Goal: Contribute content: Add original content to the website for others to see

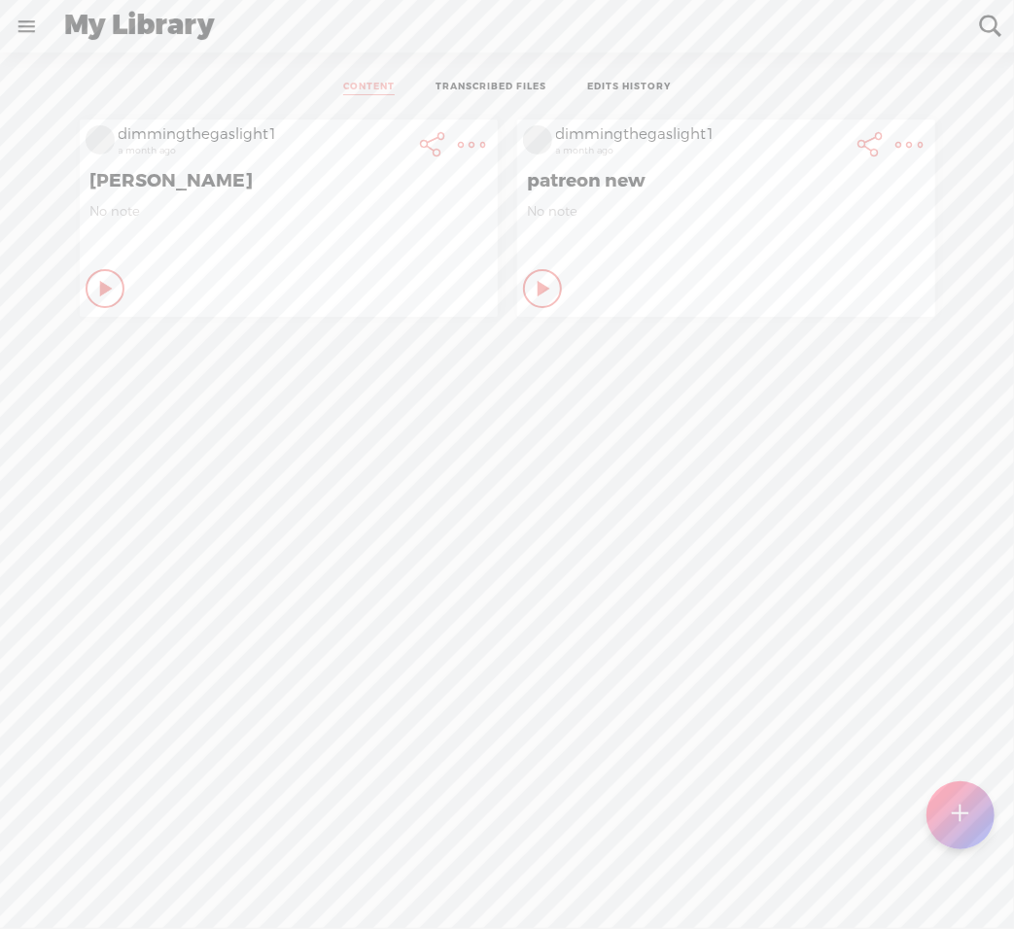
click at [950, 819] on div at bounding box center [960, 815] width 68 height 68
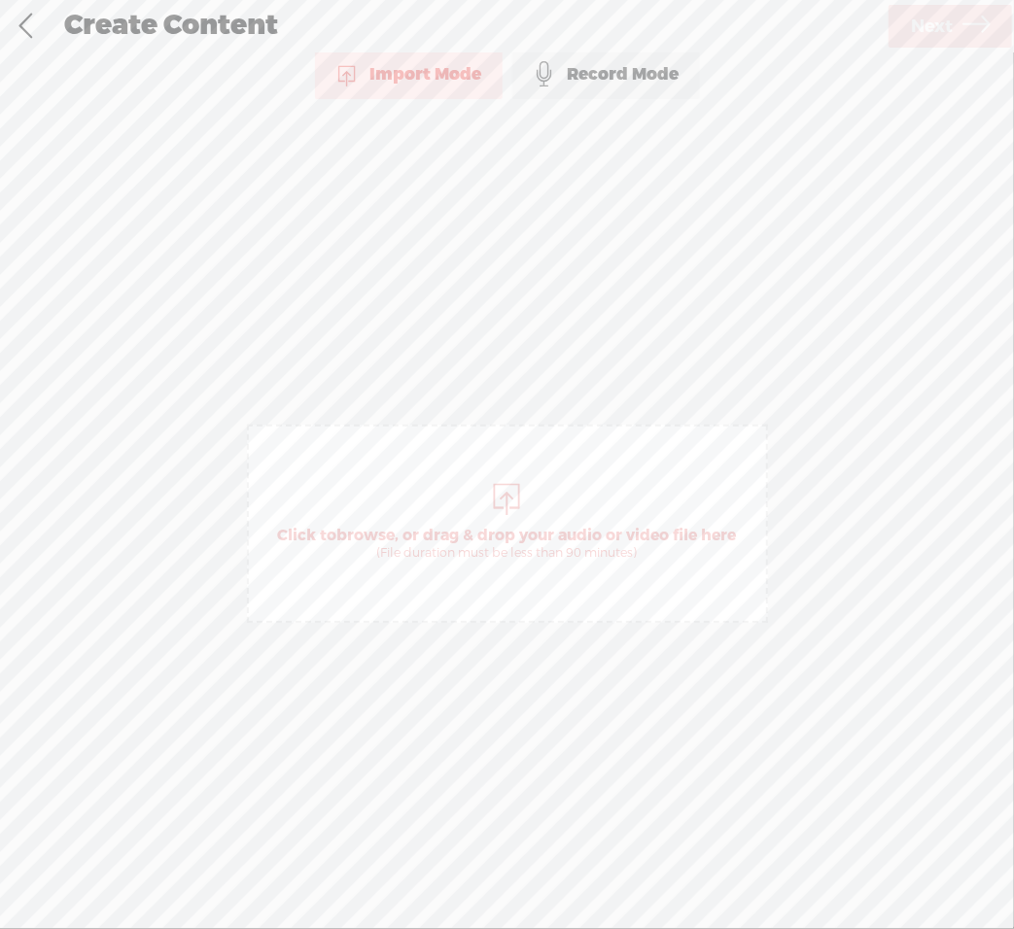
click at [594, 607] on span "Click to browse , or drag & drop your audio or video file here (File duration m…" at bounding box center [507, 524] width 521 height 198
click at [914, 34] on span "Next" at bounding box center [932, 27] width 42 height 50
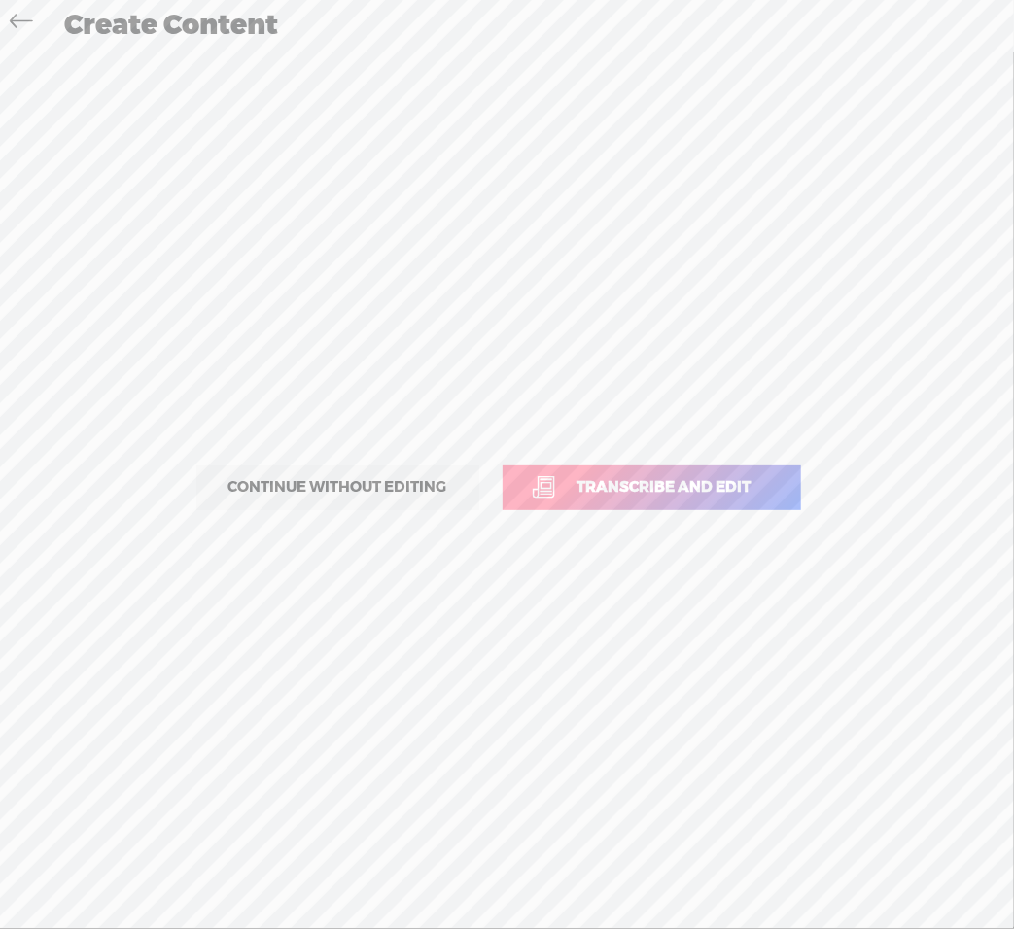
click at [619, 481] on span "Transcribe and edit" at bounding box center [664, 487] width 215 height 22
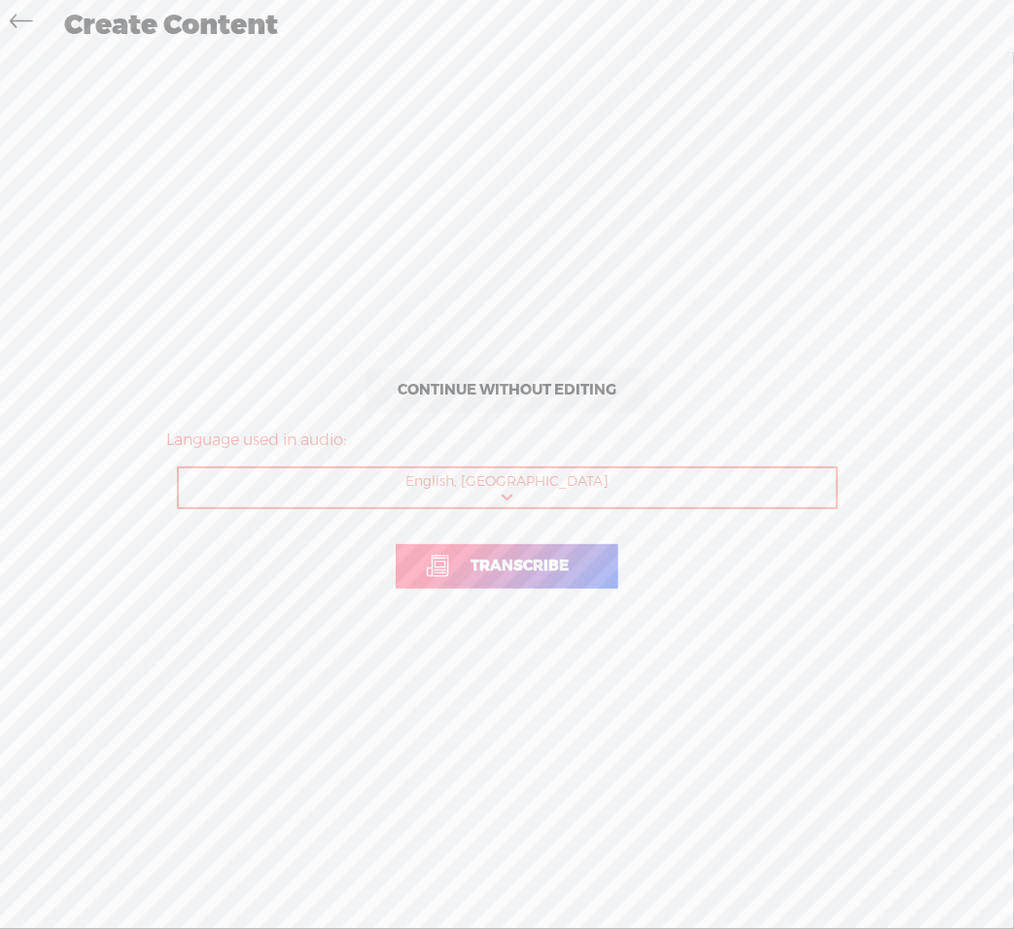
click at [484, 555] on span "Transcribe" at bounding box center [519, 566] width 139 height 22
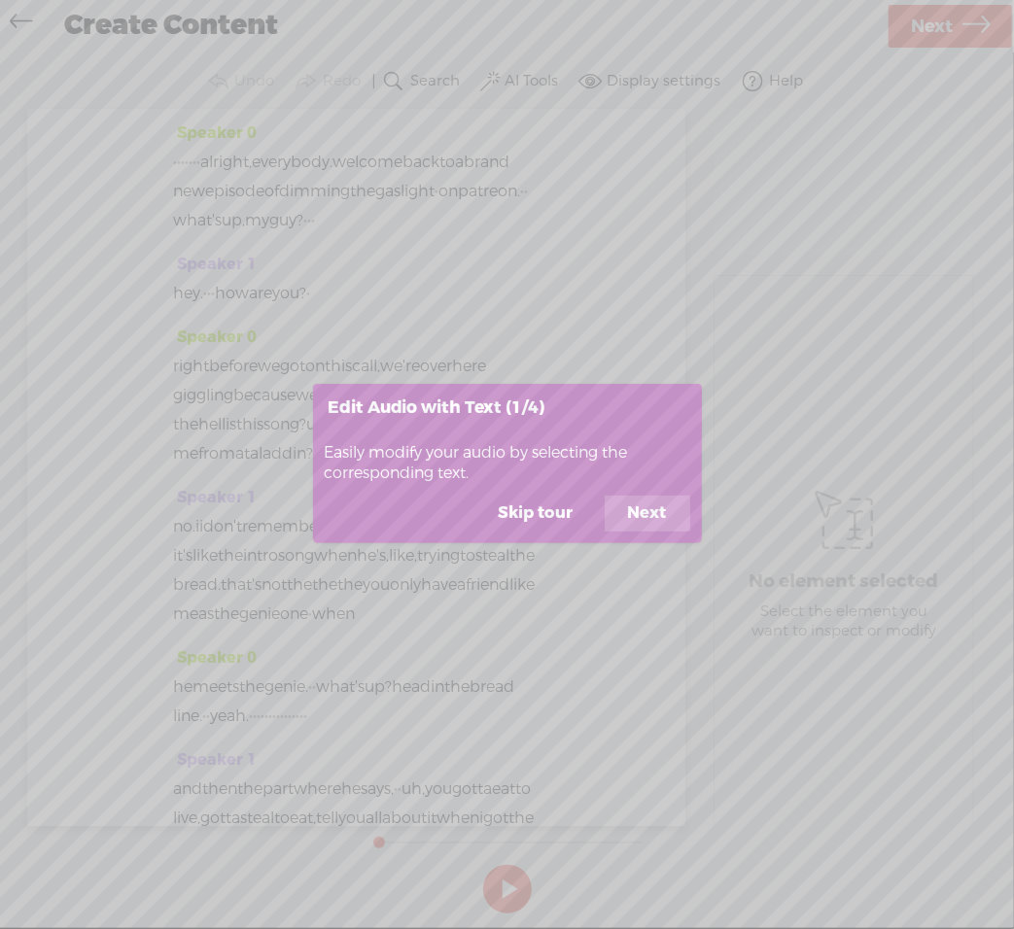
click at [529, 526] on button "Skip tour" at bounding box center [535, 514] width 121 height 37
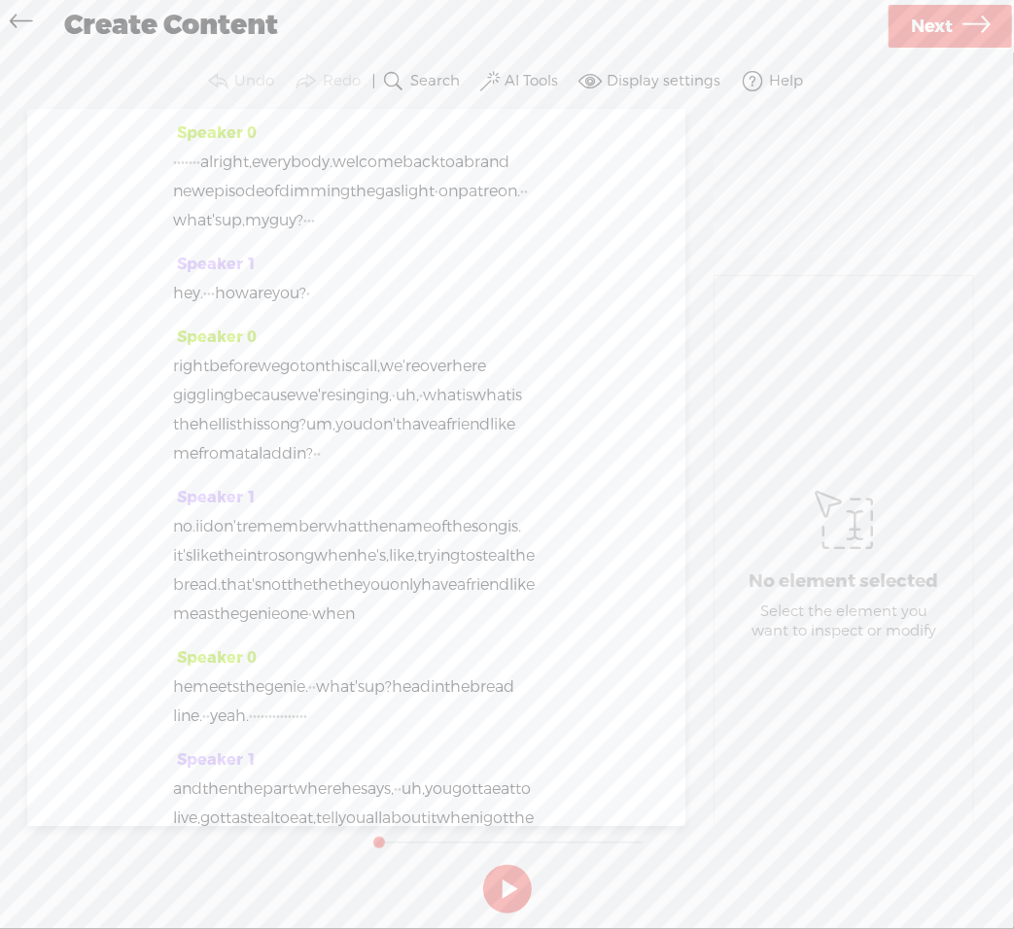
drag, startPoint x: 249, startPoint y: 157, endPoint x: 173, endPoint y: 162, distance: 76.0
click at [173, 162] on div "· · · · · · · alright, everybody. welcome back to a brand new episode of dimmin…" at bounding box center [356, 191] width 366 height 87
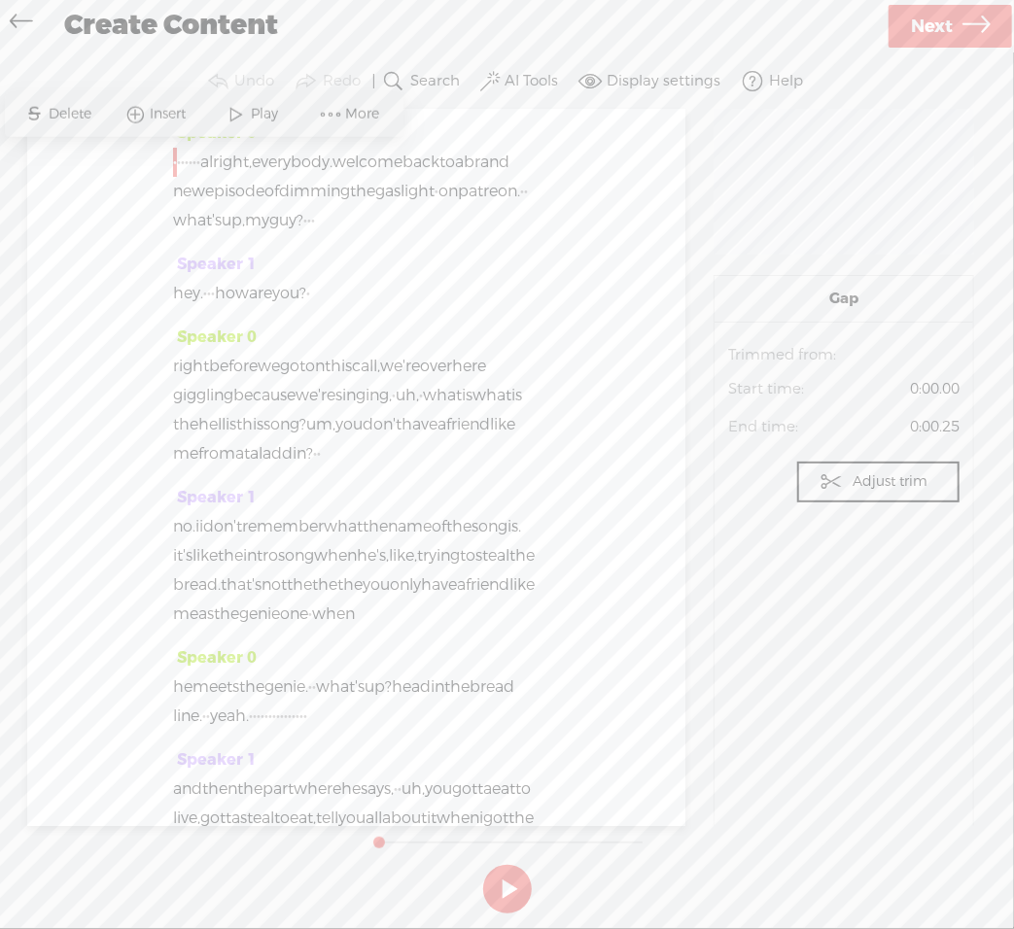
drag, startPoint x: 244, startPoint y: 163, endPoint x: 134, endPoint y: 151, distance: 110.5
click at [134, 151] on div "Speaker 0 · · · · · · · alright, everybody. welcome back to a brand new episode…" at bounding box center [356, 467] width 658 height 717
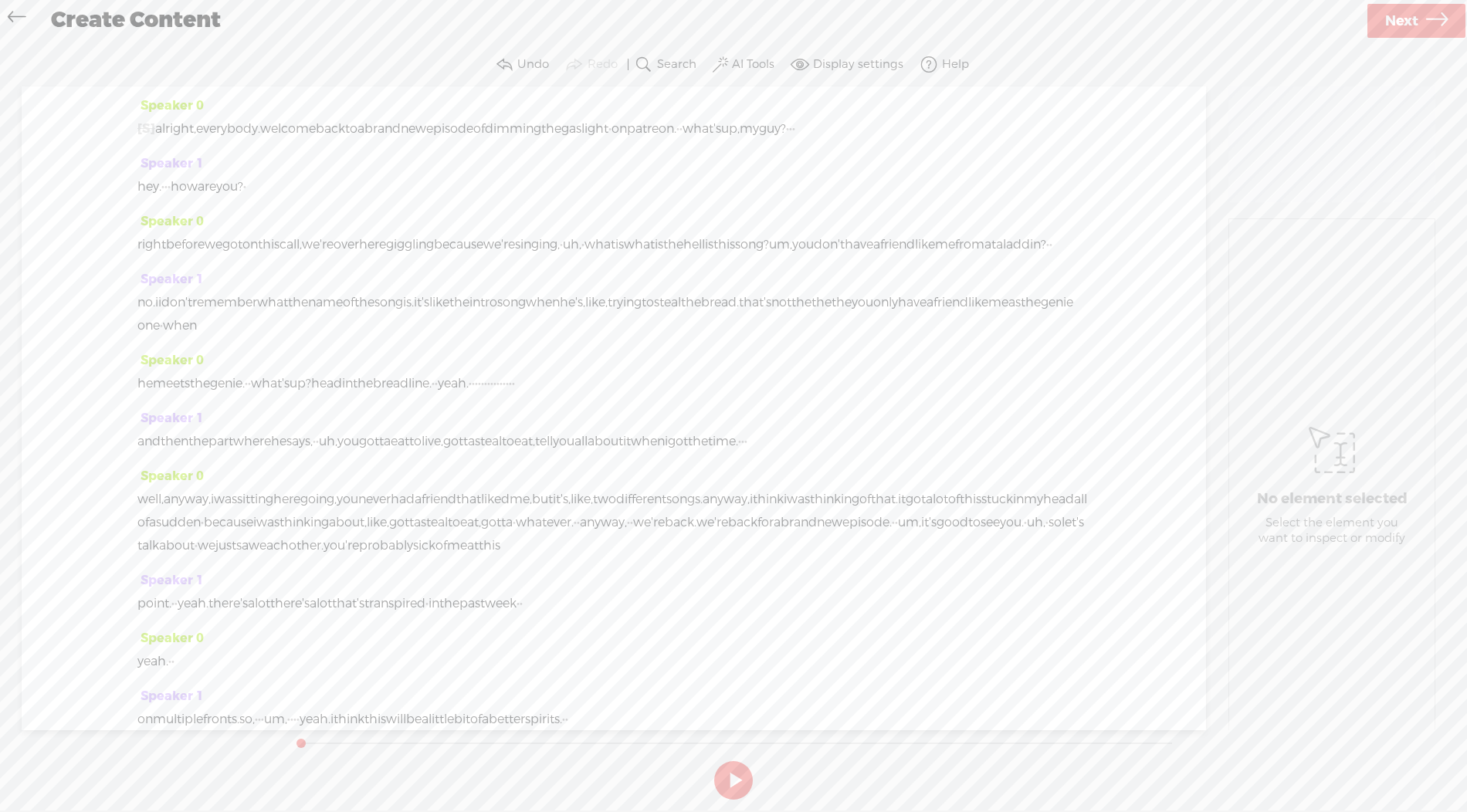
click at [730, 56] on button "AI Tools" at bounding box center [745, 64] width 72 height 31
click at [737, 224] on span at bounding box center [734, 225] width 28 height 11
click at [668, 67] on label "Search" at bounding box center [677, 64] width 40 height 15
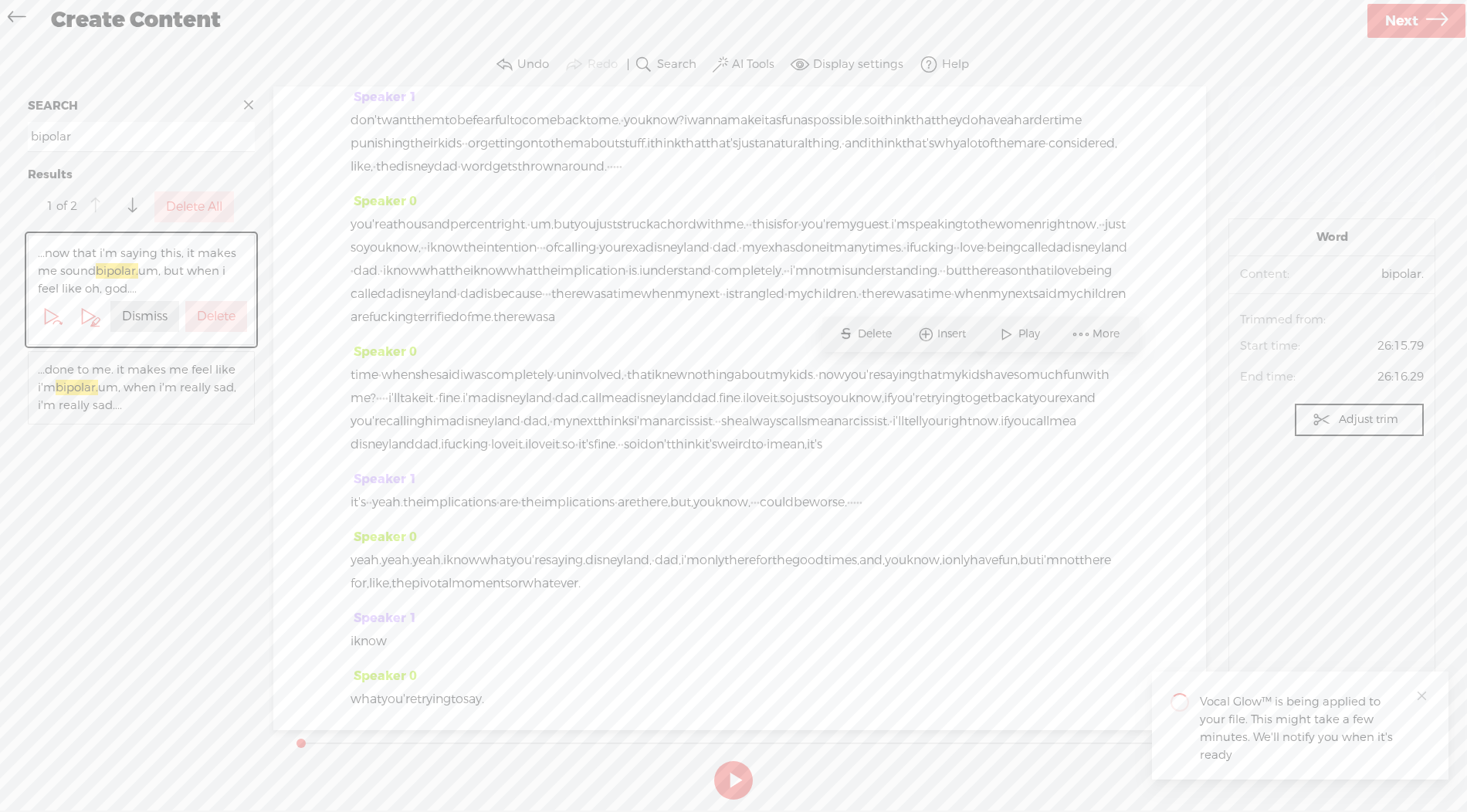
scroll to position [15252, 0]
type input "bipolar"
drag, startPoint x: 402, startPoint y: 343, endPoint x: 917, endPoint y: 503, distance: 539.3
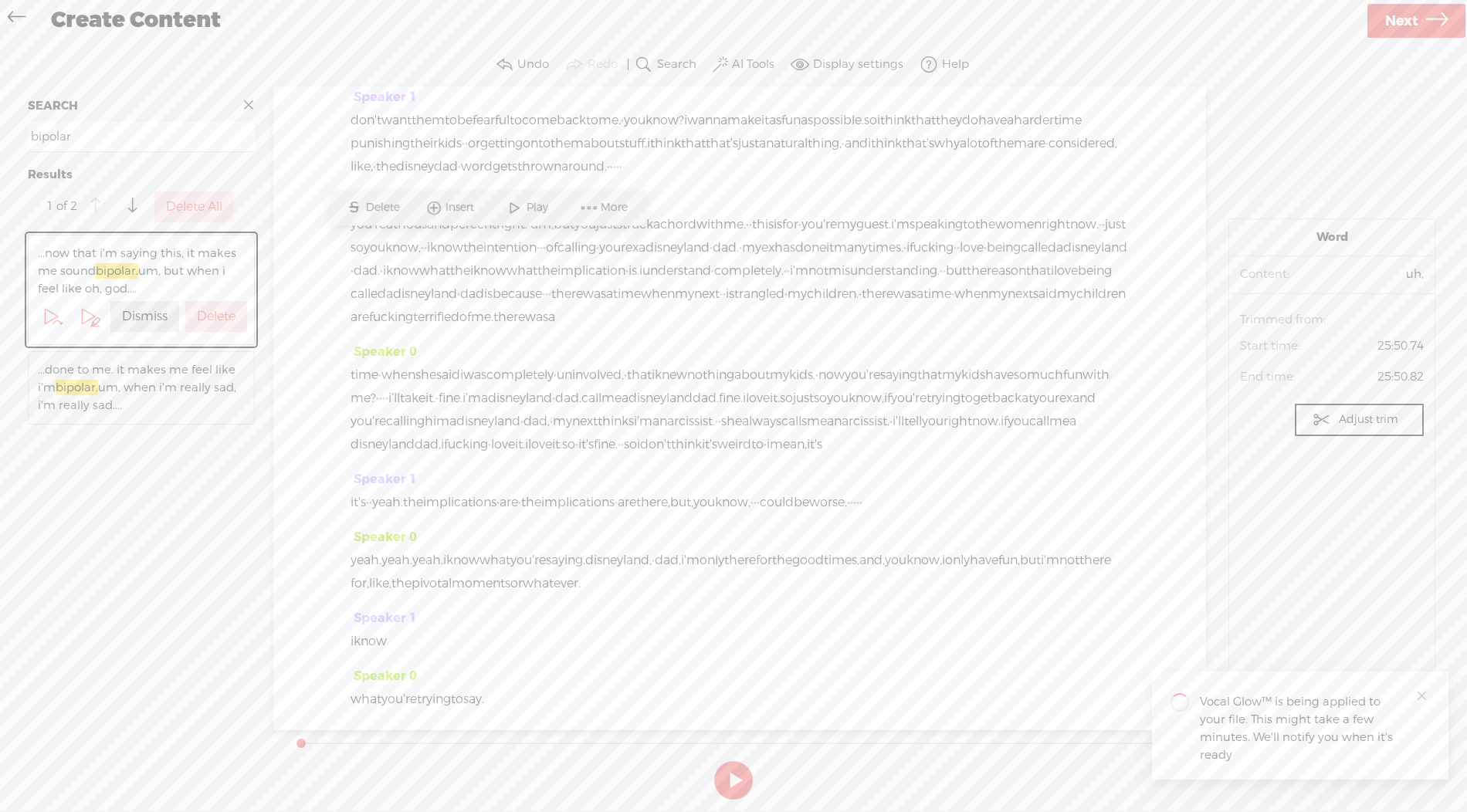
click at [805, 503] on div "Speaker 0 [S] · · · · · · · alright, everybody. welcome back to a brand new epi…" at bounding box center [740, 408] width 933 height 644
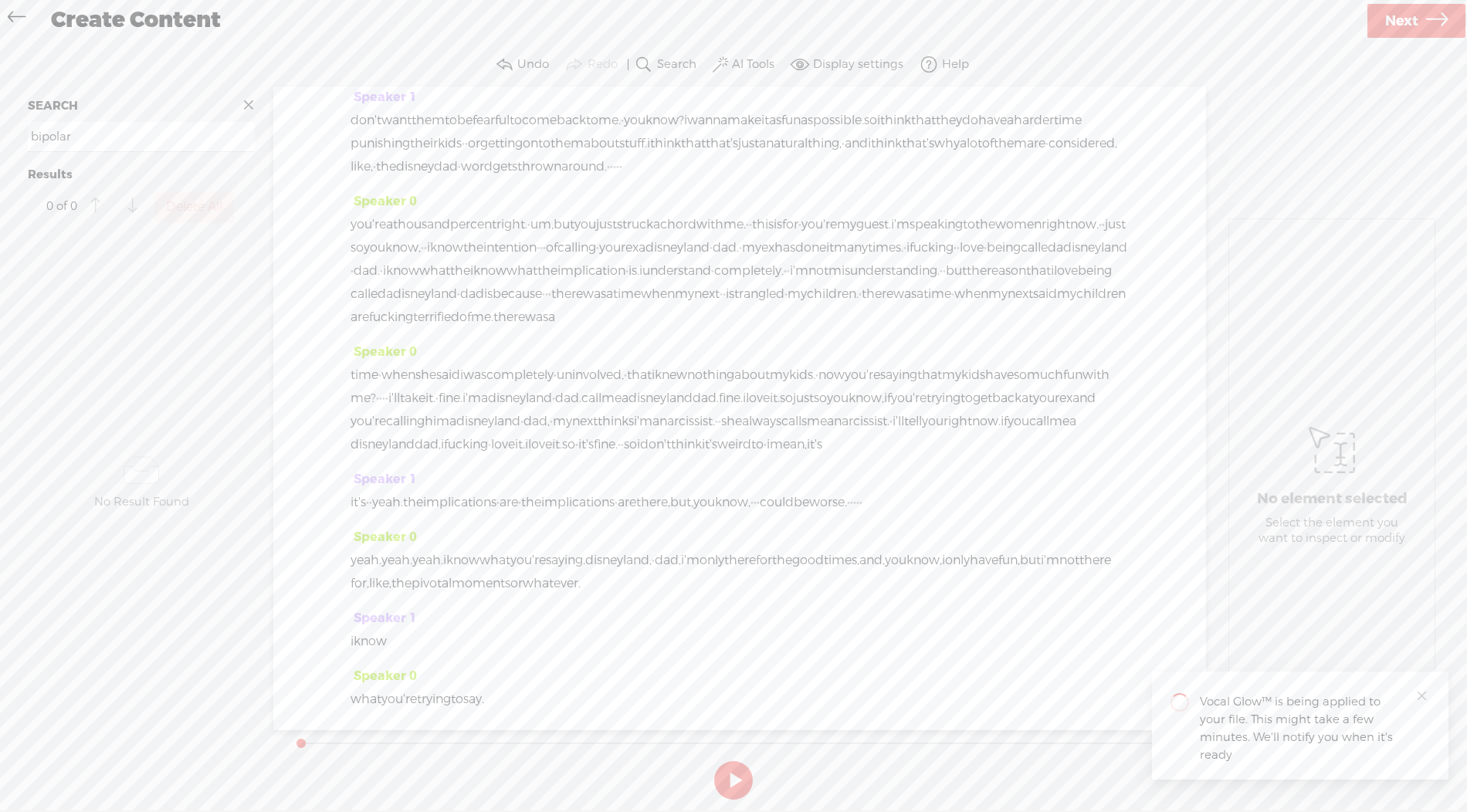
click at [528, 284] on span "Play" at bounding box center [536, 288] width 25 height 15
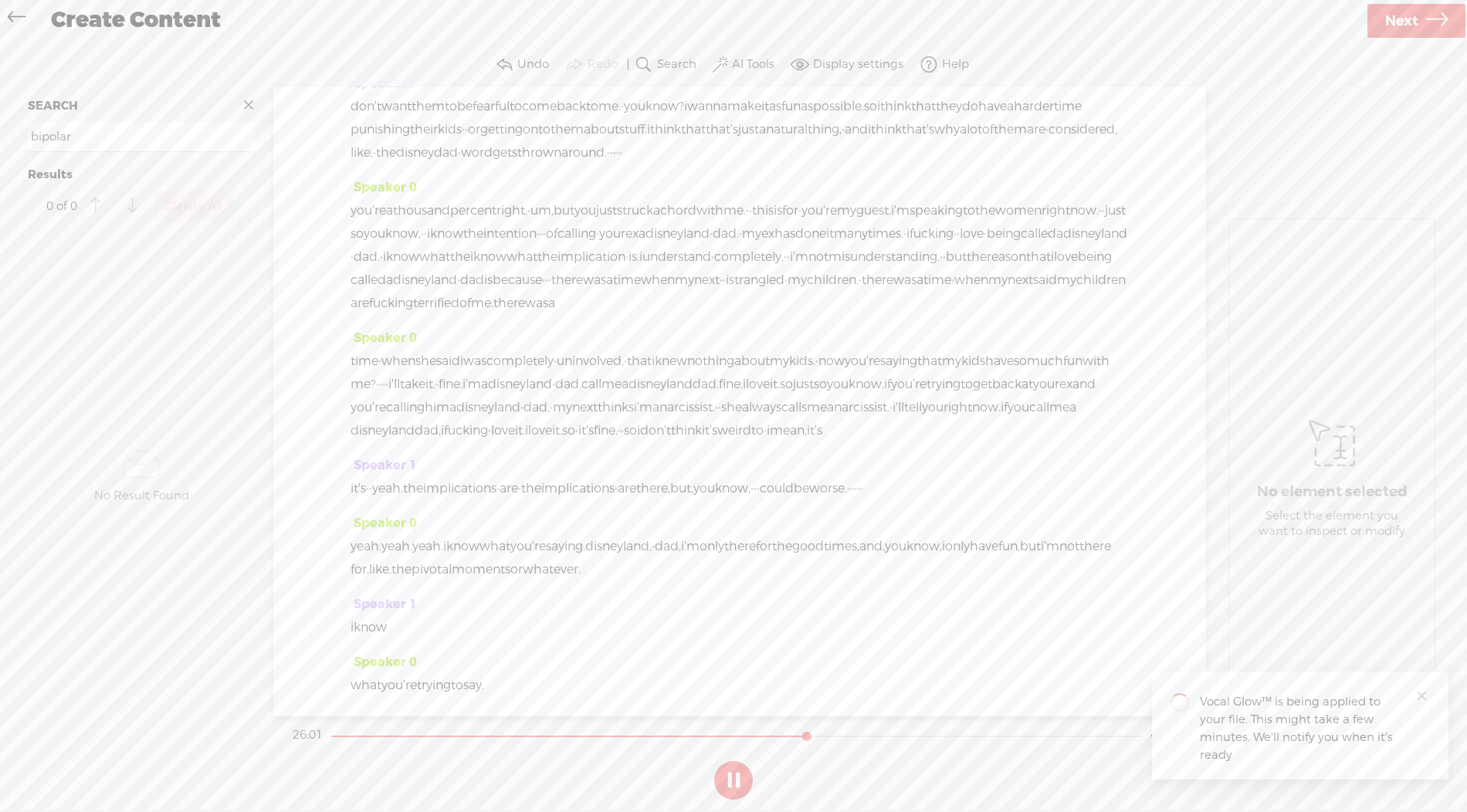
click at [555, 160] on span "Play" at bounding box center [557, 160] width 25 height 15
click at [730, 737] on button at bounding box center [734, 780] width 39 height 39
click at [754, 62] on label "AI Tools" at bounding box center [753, 64] width 42 height 15
click at [805, 57] on label "Display settings" at bounding box center [858, 64] width 91 height 15
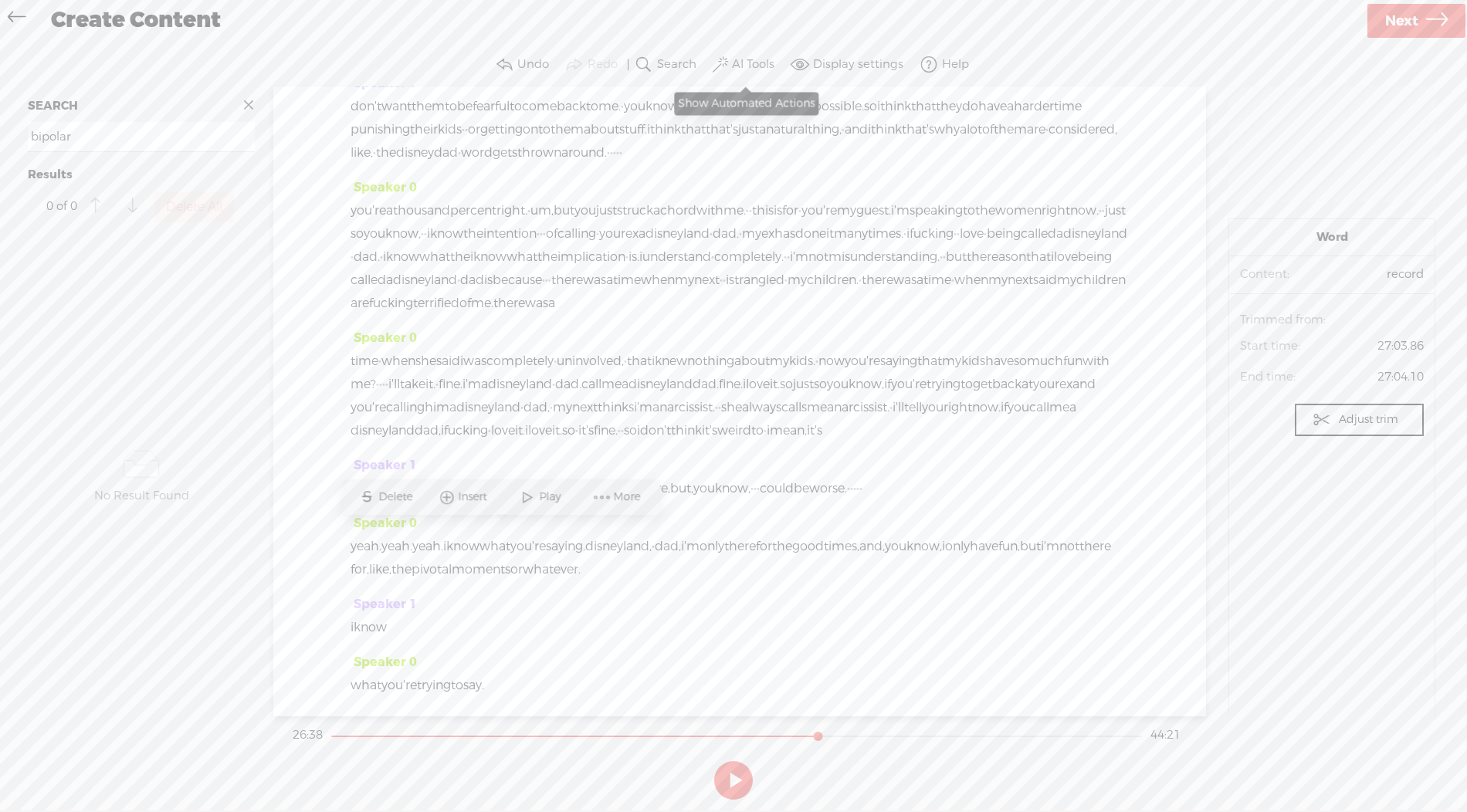
click at [726, 73] on button "AI Tools" at bounding box center [745, 64] width 72 height 31
click at [805, 31] on div "Create Content" at bounding box center [703, 21] width 1326 height 41
click at [805, 29] on span "Next" at bounding box center [1402, 21] width 33 height 40
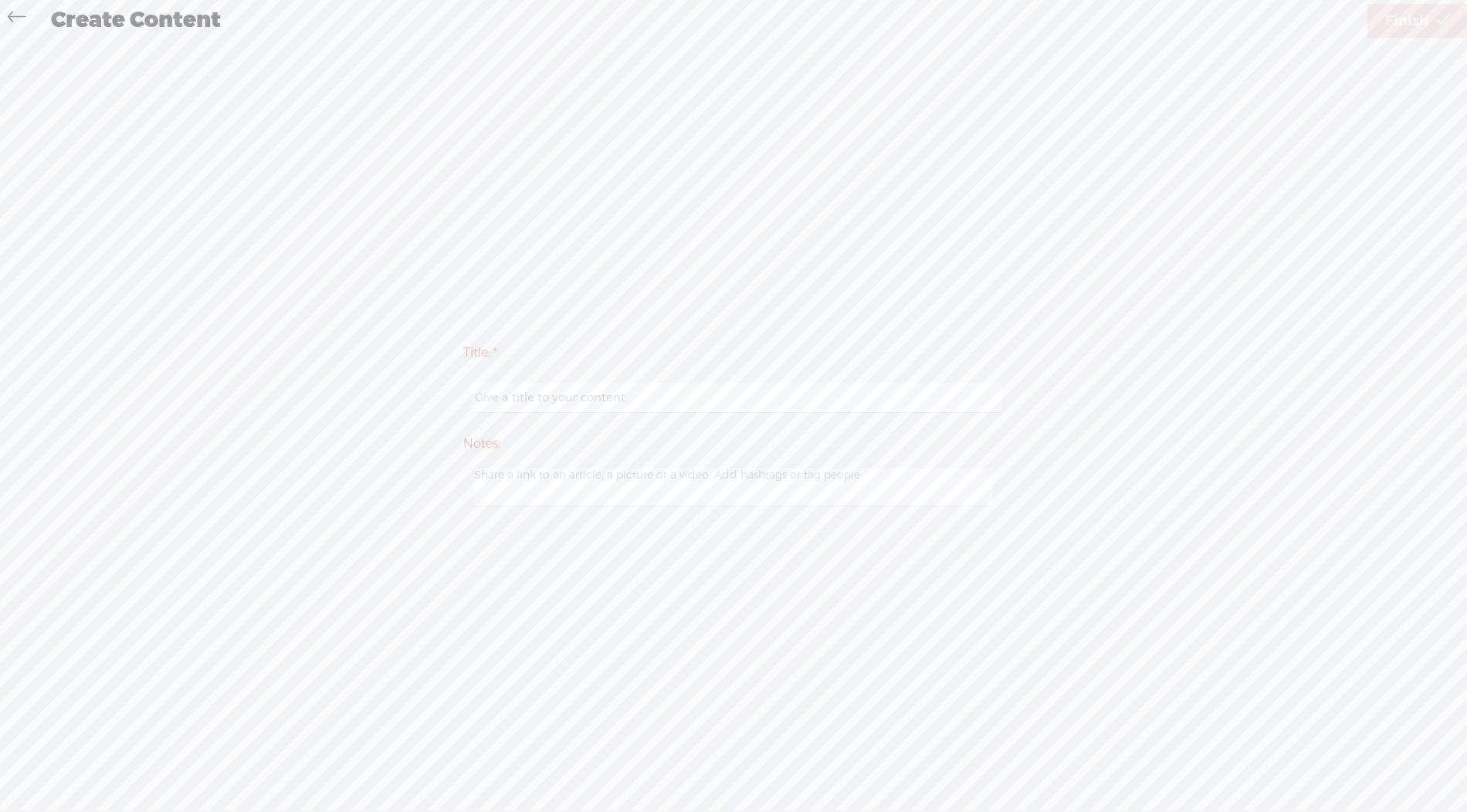
click at [586, 382] on div at bounding box center [734, 397] width 540 height 48
click at [590, 397] on input "text" at bounding box center [737, 398] width 529 height 30
type input "part 1"
click at [805, 145] on div "Title: * part 1 Notes: Save as a draft content Publish: Warning: Narration of y…" at bounding box center [733, 424] width 1436 height 768
click at [805, 29] on span "Finish" at bounding box center [1407, 21] width 43 height 40
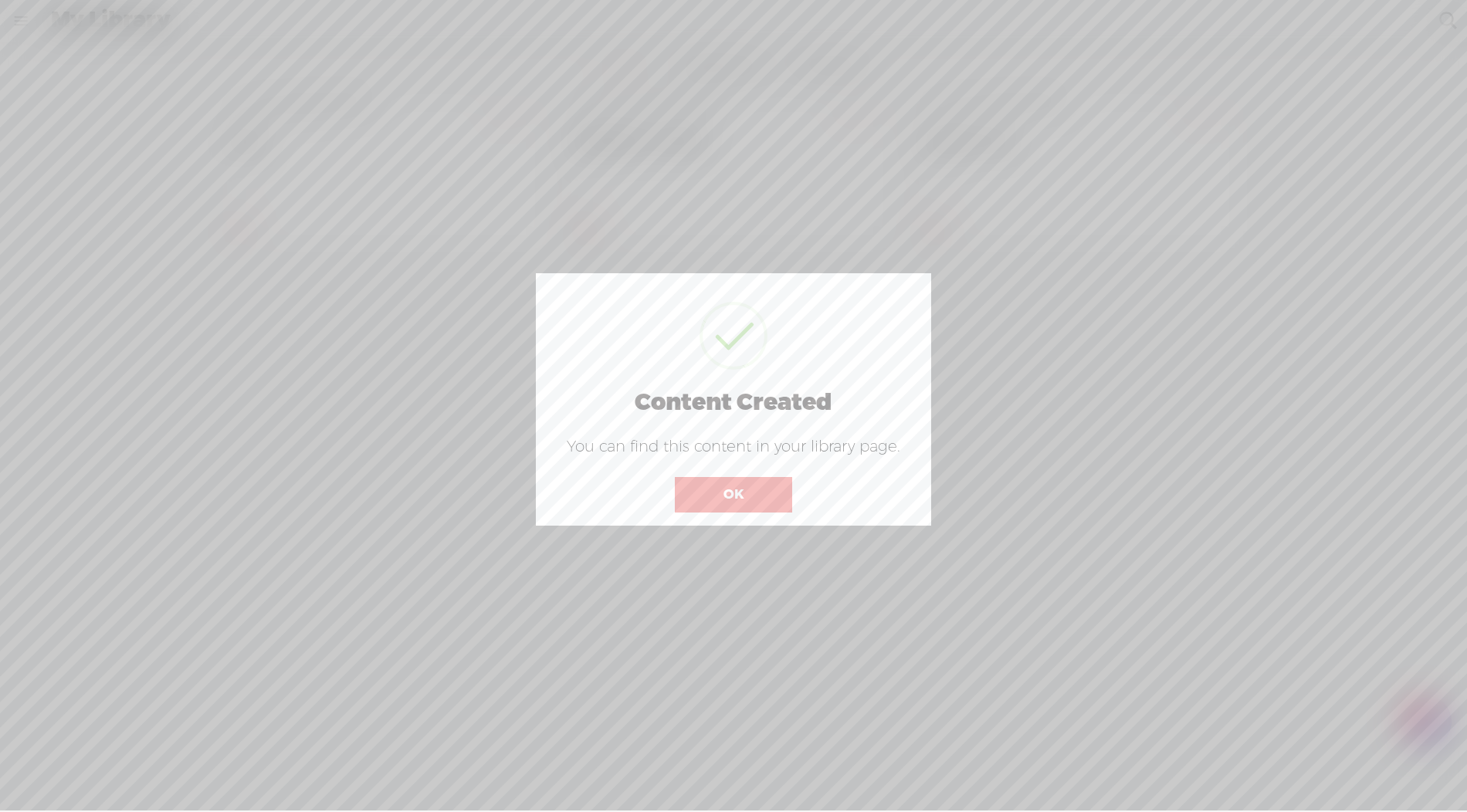
click at [696, 488] on button "OK" at bounding box center [734, 495] width 118 height 36
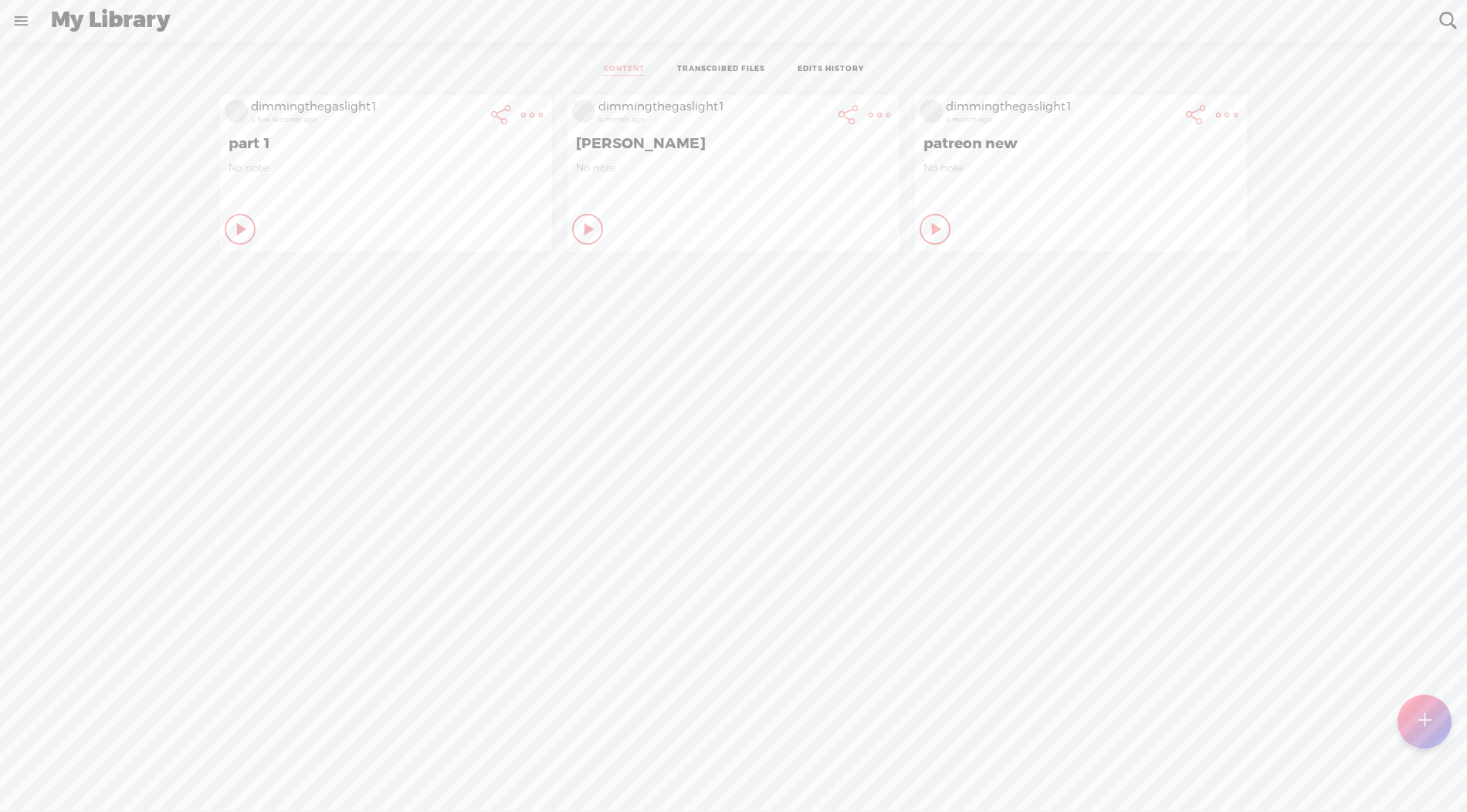
click at [805, 720] on t at bounding box center [1424, 721] width 14 height 34
click at [692, 458] on span "Click to browse , or drag & drop your audio or video file here (File duration m…" at bounding box center [734, 469] width 380 height 44
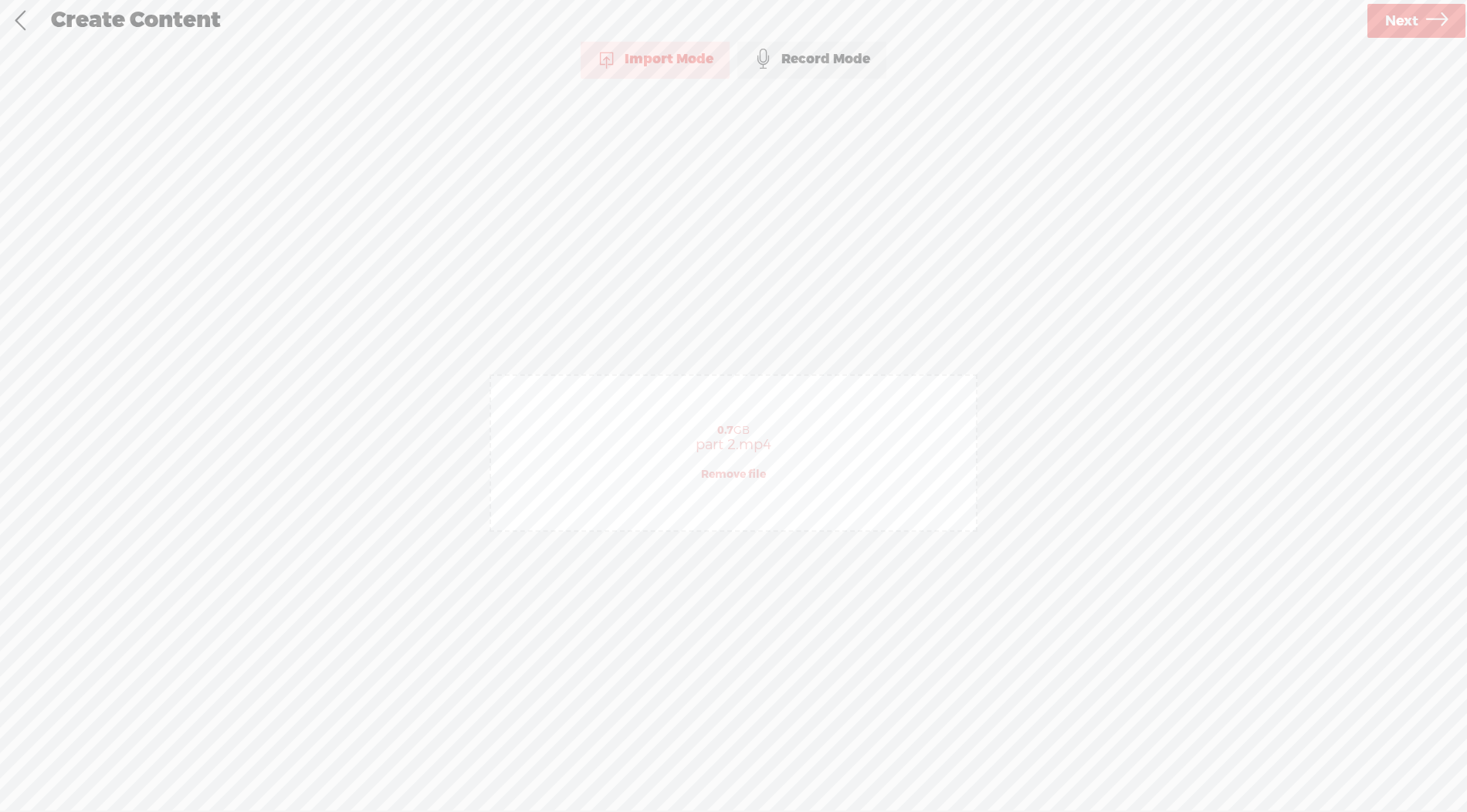
click at [805, 25] on link "Next" at bounding box center [1416, 21] width 98 height 34
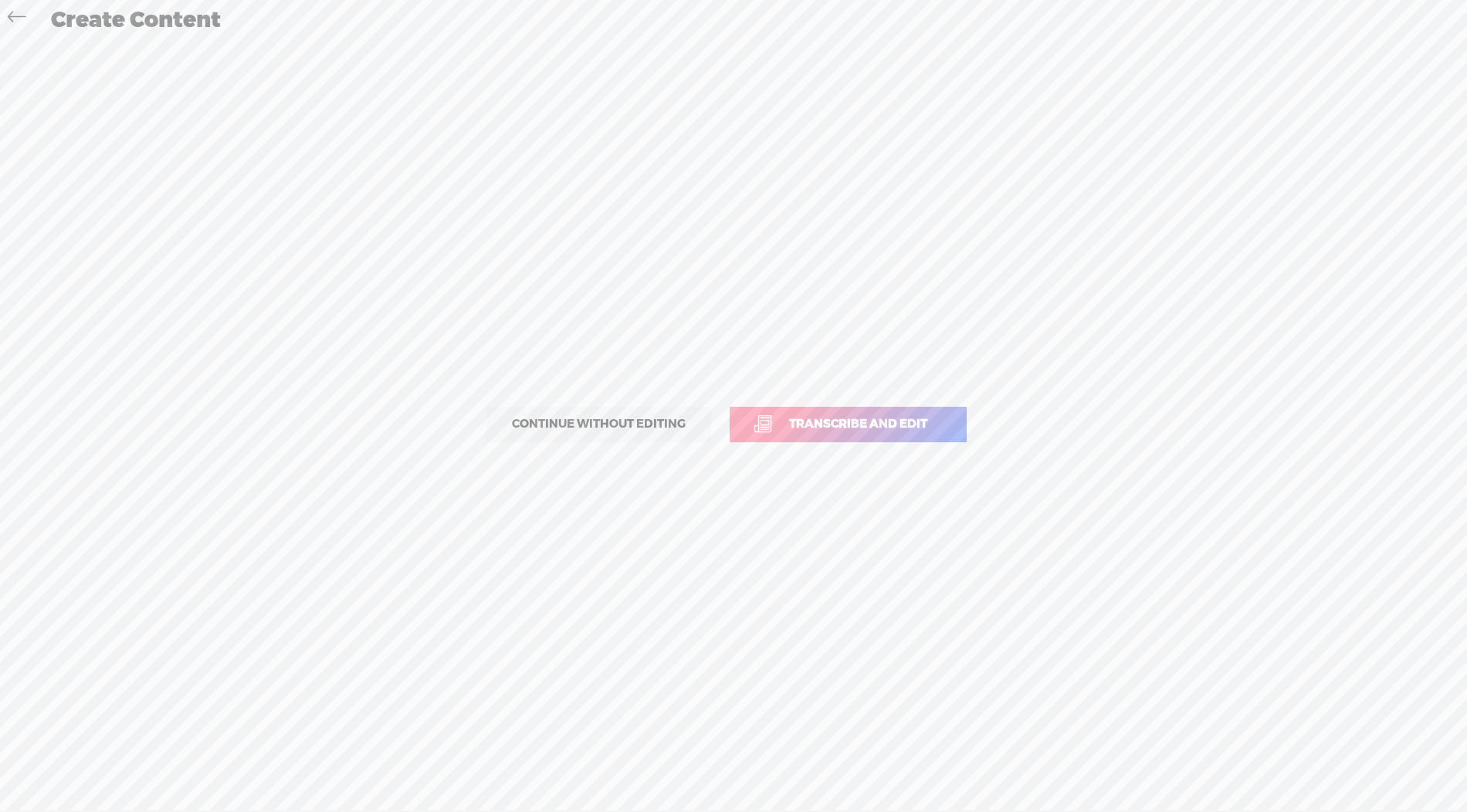
click at [805, 422] on span "Transcribe and edit" at bounding box center [858, 424] width 171 height 17
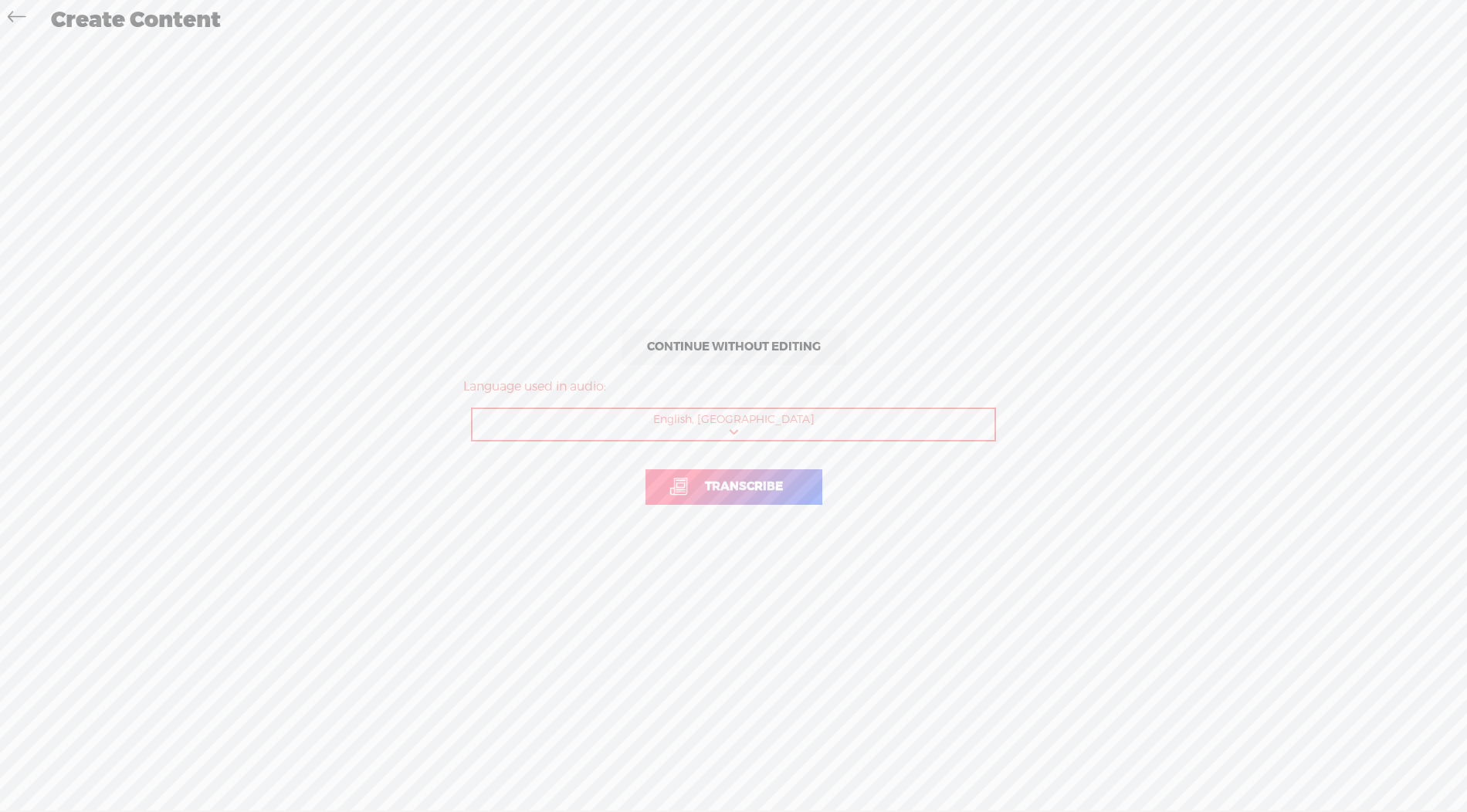
click at [783, 482] on span "Transcribe" at bounding box center [744, 487] width 110 height 17
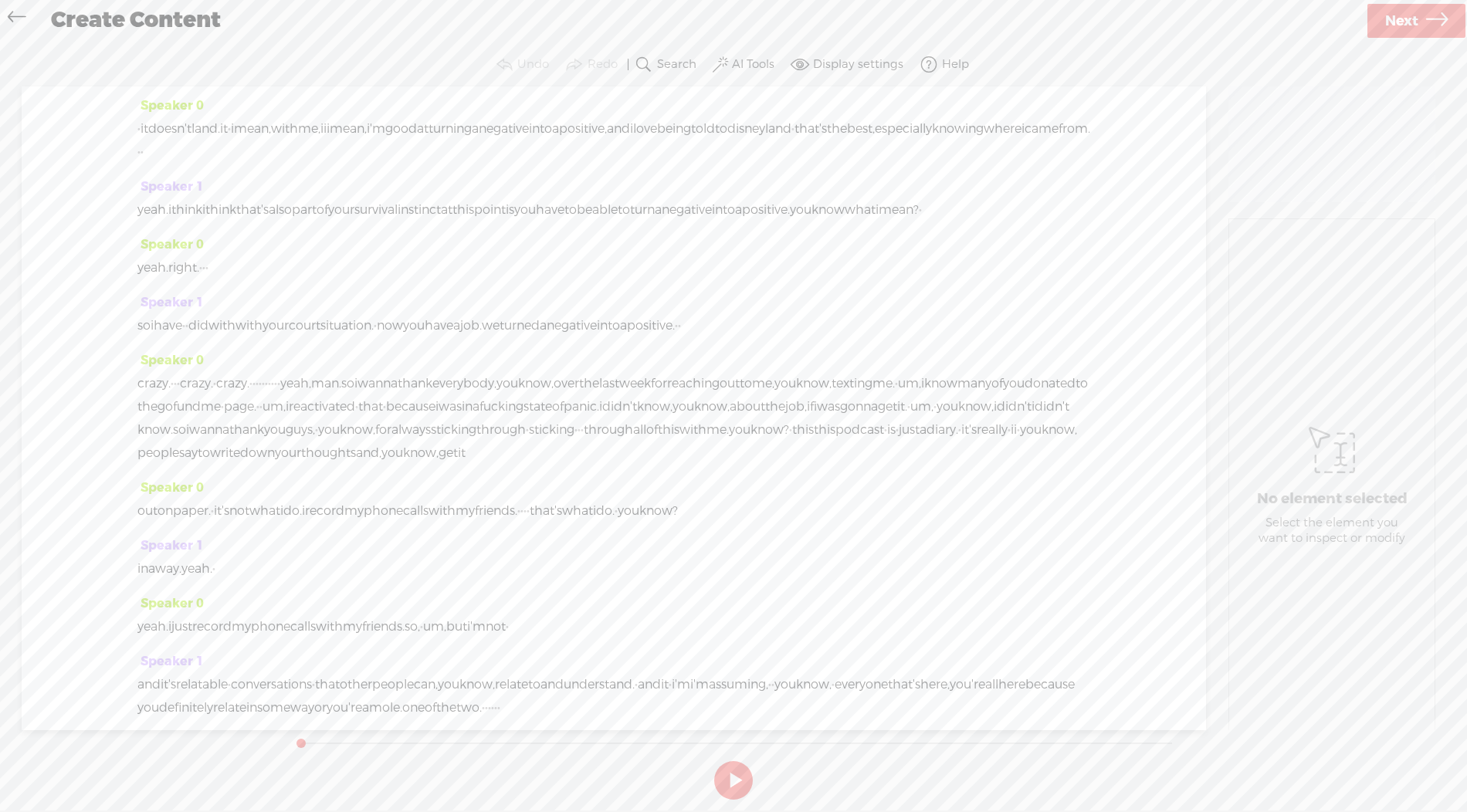
click at [739, 60] on label "AI Tools" at bounding box center [753, 64] width 42 height 15
click at [737, 219] on span at bounding box center [734, 225] width 28 height 11
click at [805, 17] on span "Next" at bounding box center [1402, 21] width 33 height 40
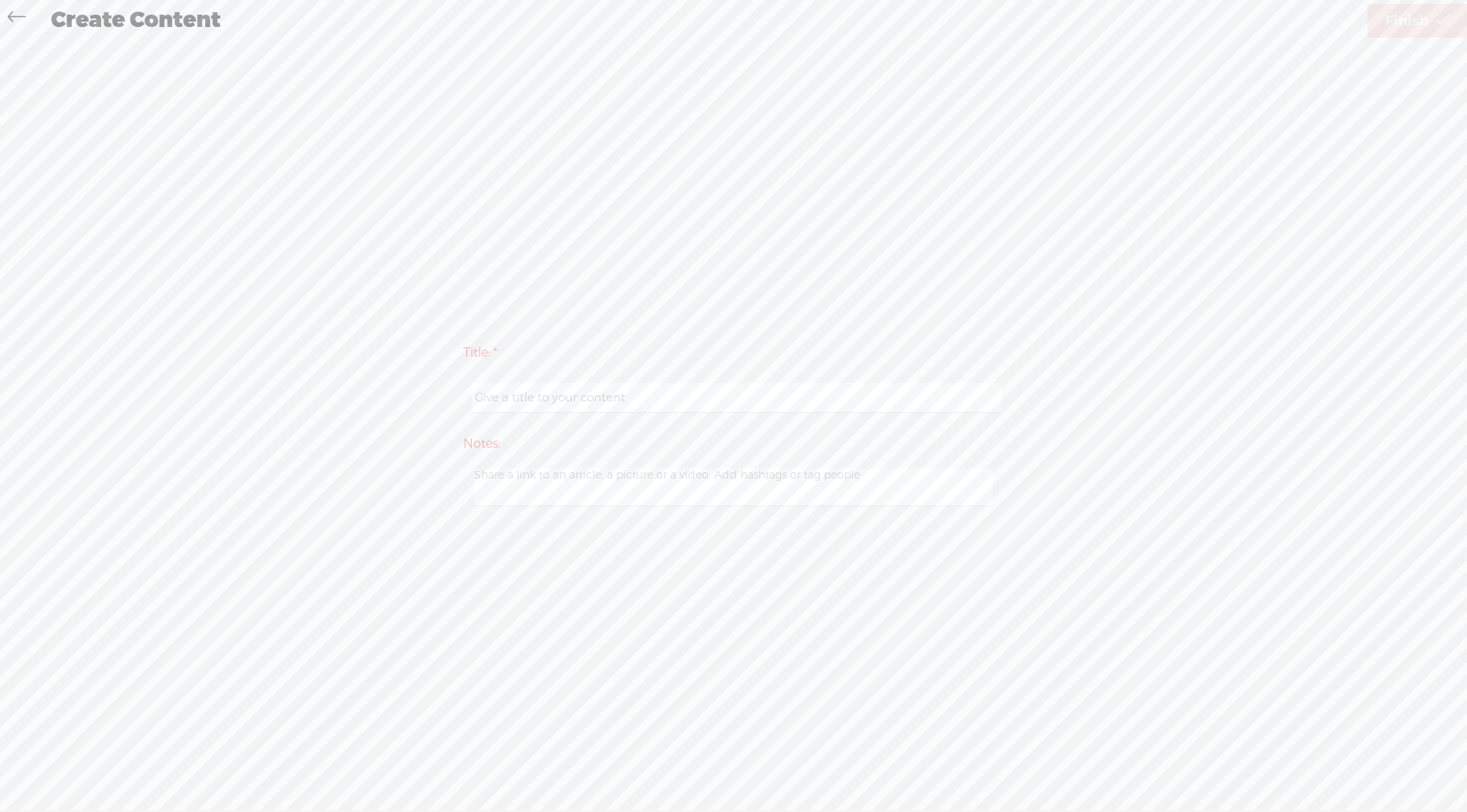
click at [611, 397] on input "text" at bounding box center [737, 398] width 529 height 30
type input "part 2"
click at [805, 34] on icon at bounding box center [1442, 21] width 14 height 40
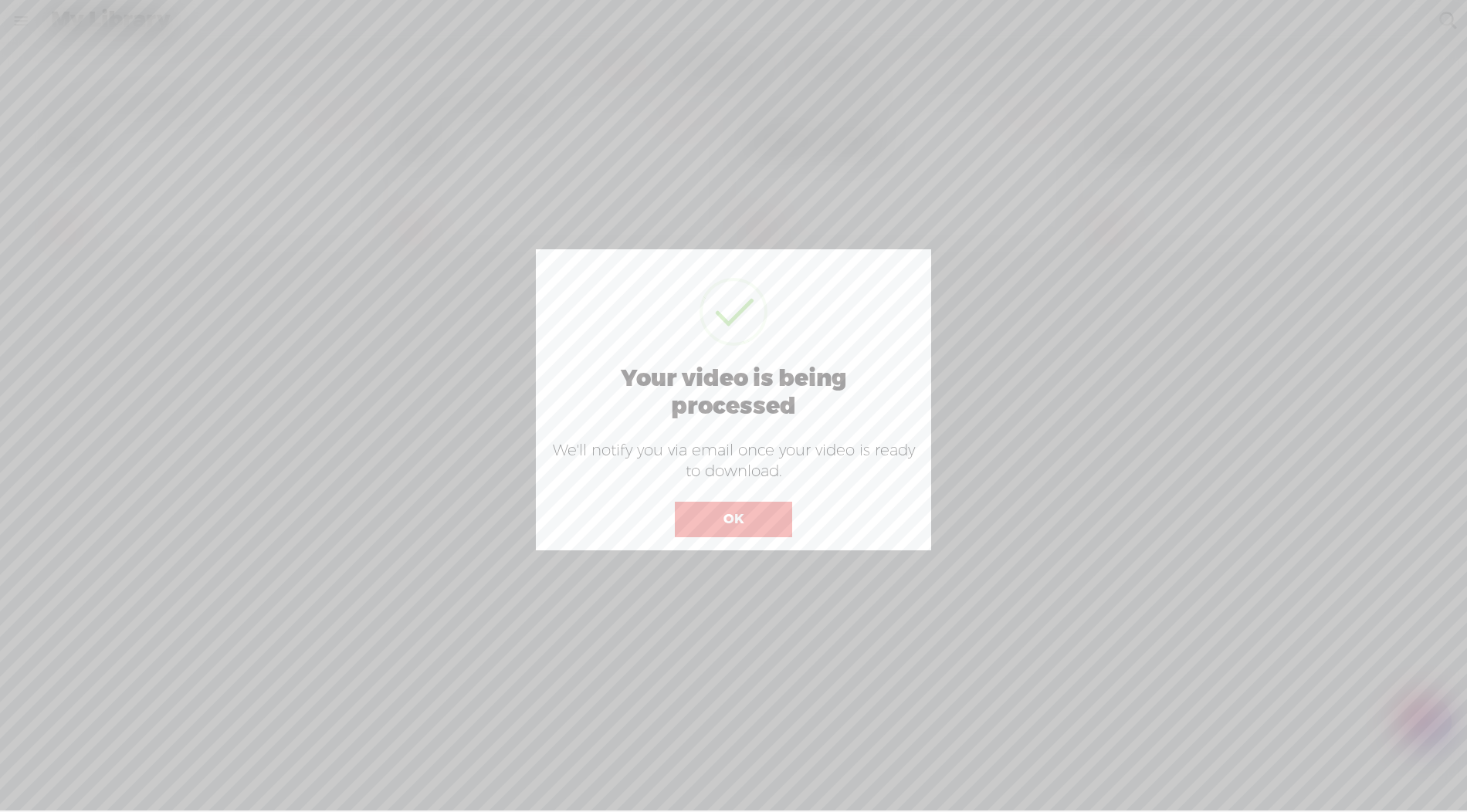
click at [751, 535] on button "OK" at bounding box center [734, 520] width 118 height 36
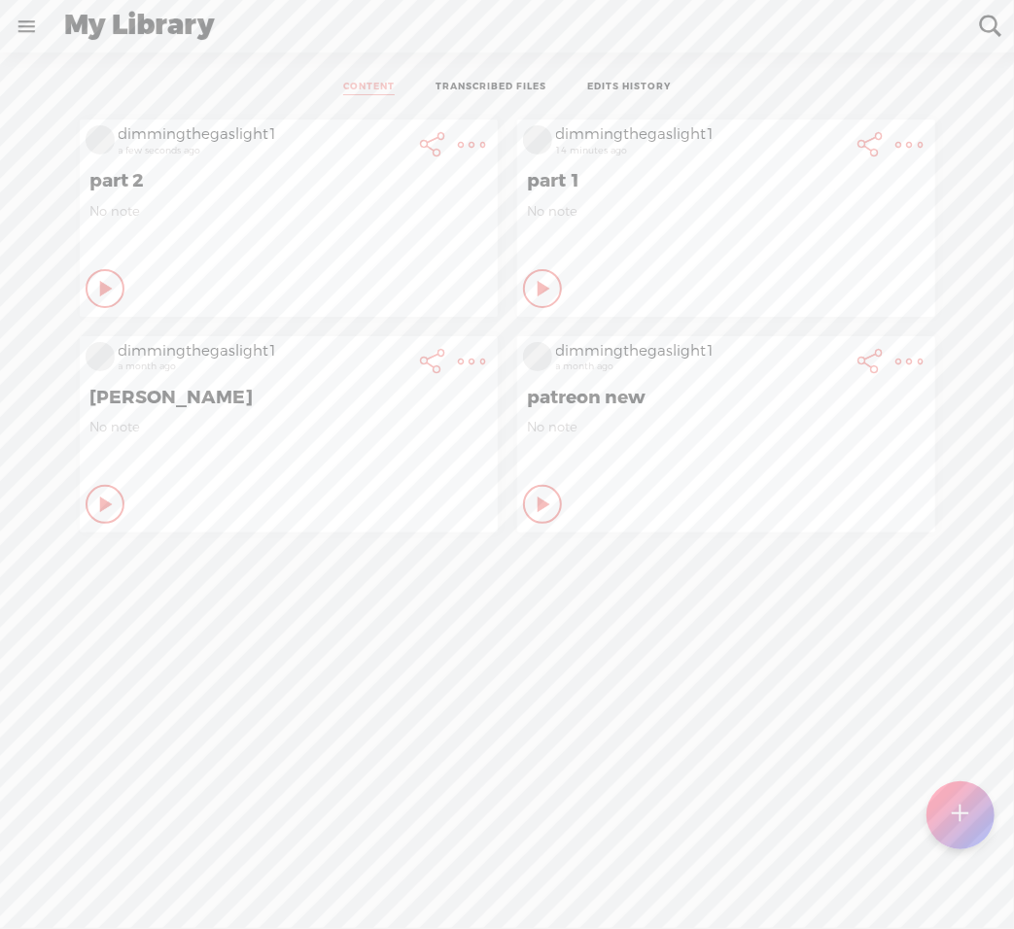
click at [486, 138] on t at bounding box center [472, 144] width 27 height 27
click at [796, 340] on link "Download Audio" at bounding box center [805, 344] width 220 height 45
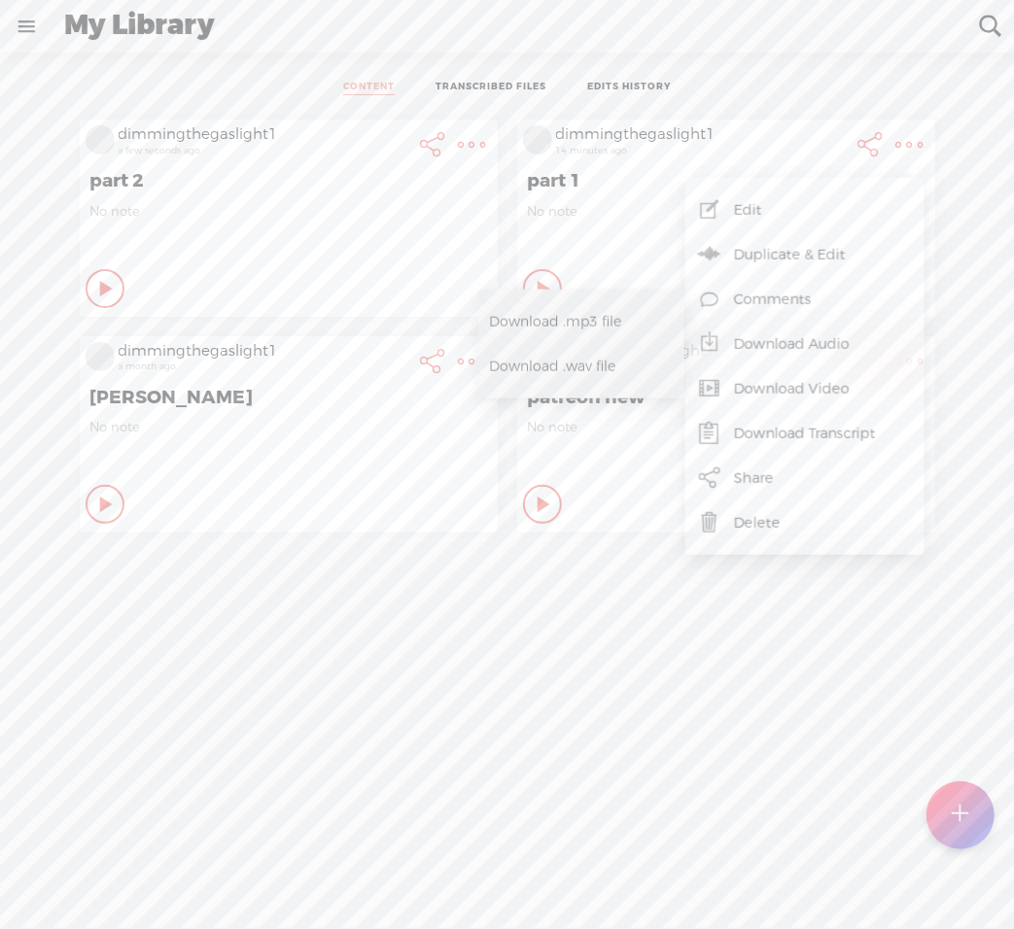
click at [588, 312] on span "Download .mp3 file" at bounding box center [574, 321] width 171 height 44
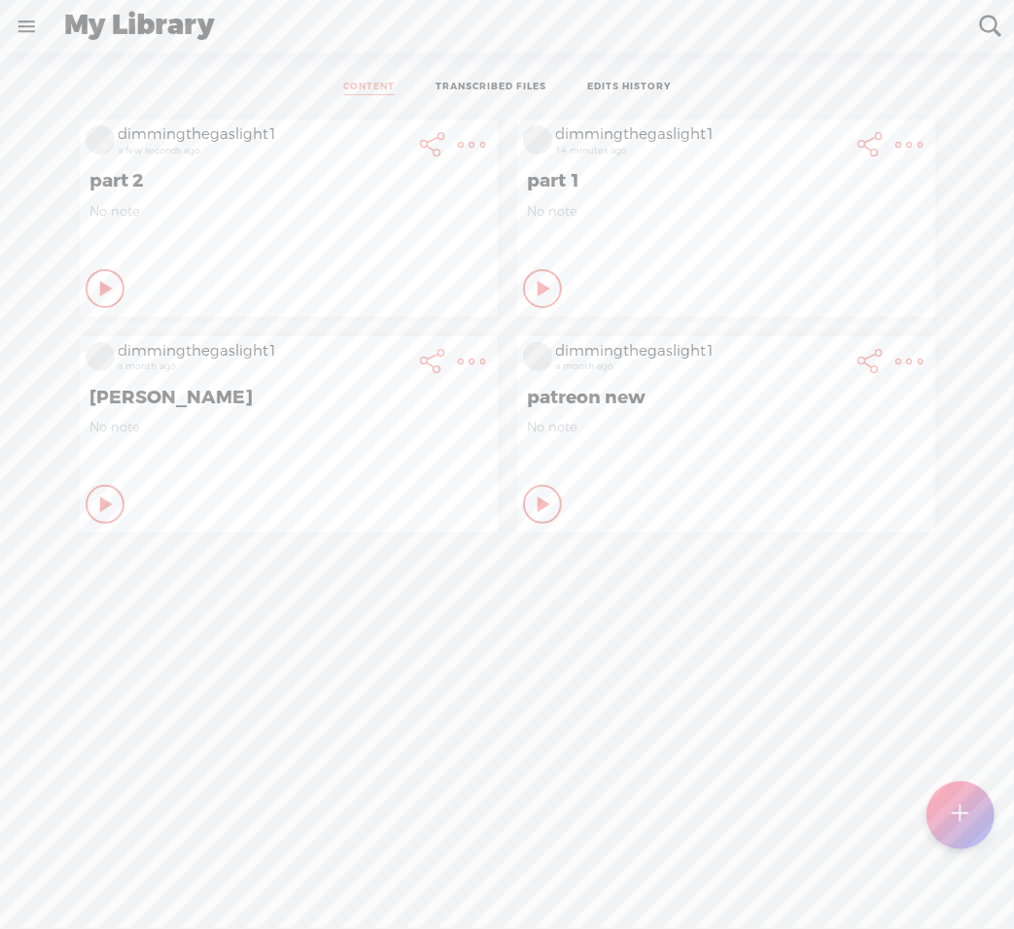
click at [467, 146] on t at bounding box center [472, 144] width 27 height 27
click at [363, 341] on link "Download Audio" at bounding box center [368, 344] width 220 height 45
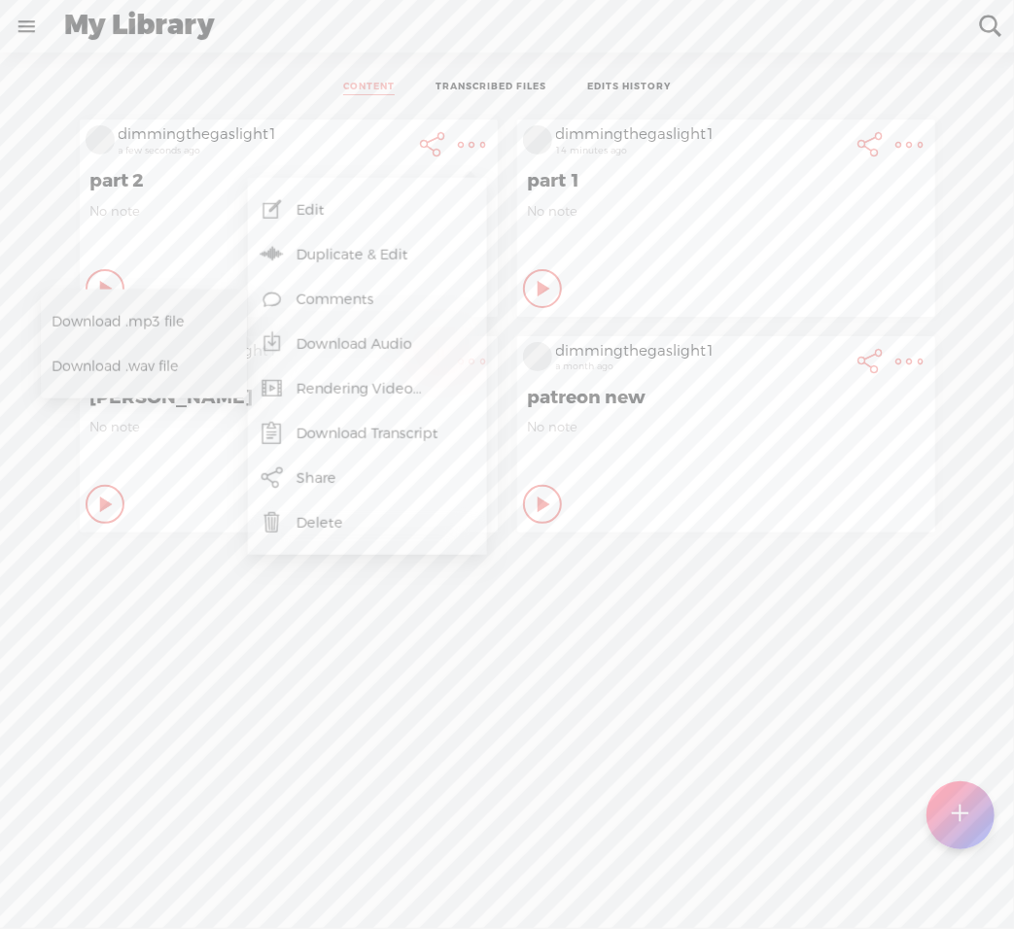
click at [160, 327] on span "Download .mp3 file" at bounding box center [137, 321] width 171 height 44
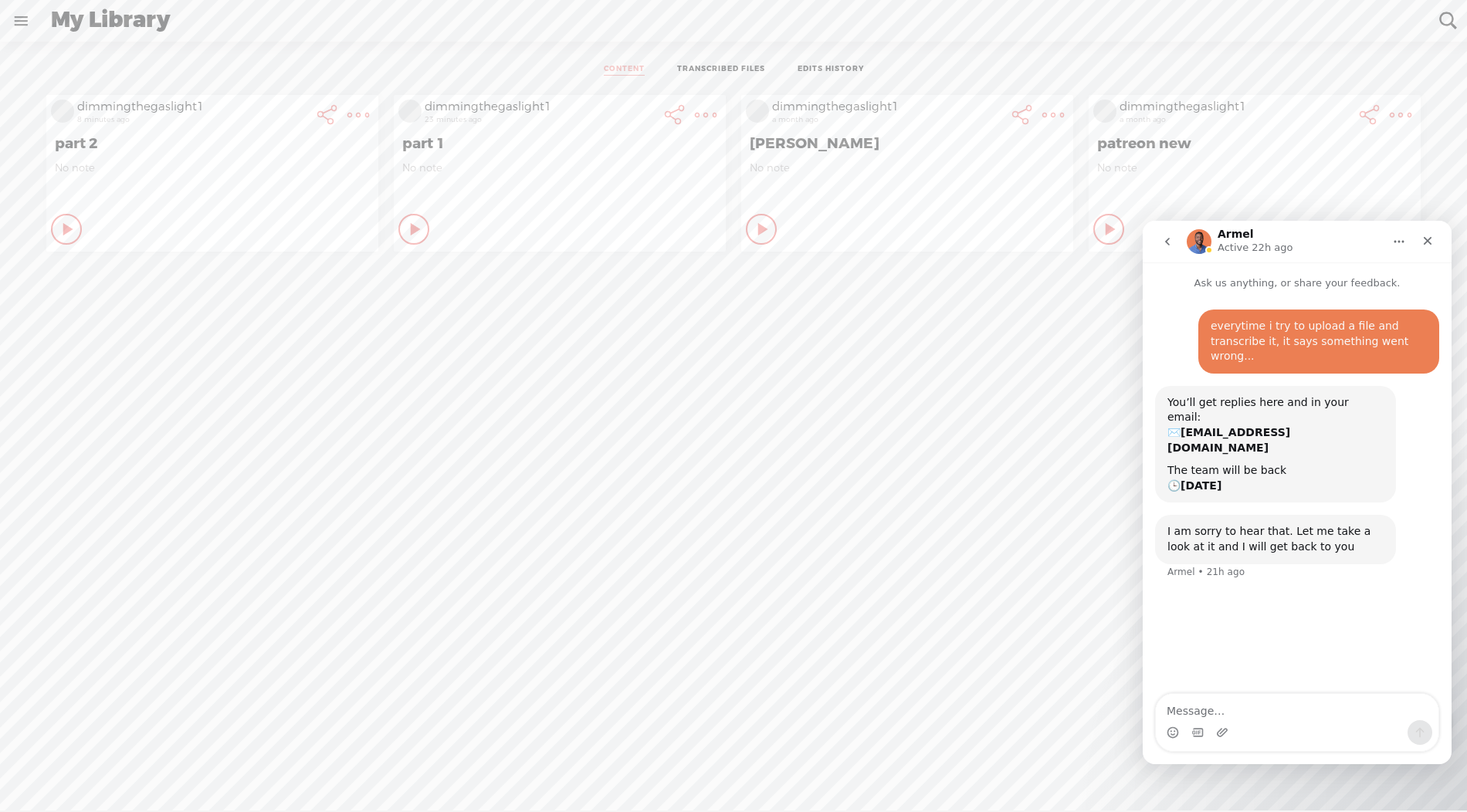
click at [359, 117] on t at bounding box center [358, 114] width 21 height 21
click at [302, 310] on link "Download Video" at bounding box center [275, 308] width 175 height 36
click at [1425, 238] on icon "Close" at bounding box center [1428, 240] width 13 height 13
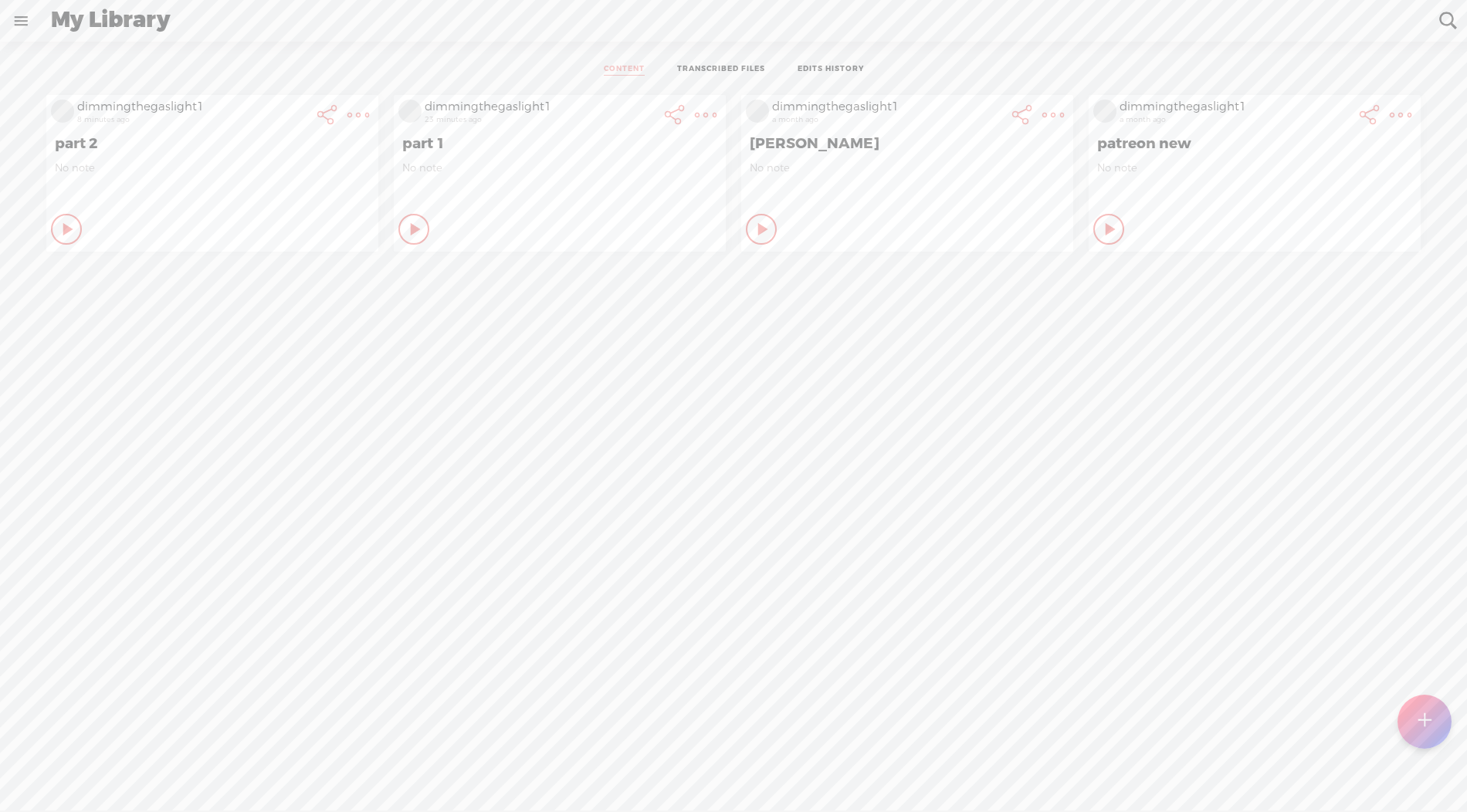
click at [370, 110] on t at bounding box center [358, 114] width 21 height 21
click at [599, 311] on link "Download Video" at bounding box center [622, 308] width 175 height 36
